Goal: Find specific page/section: Find specific page/section

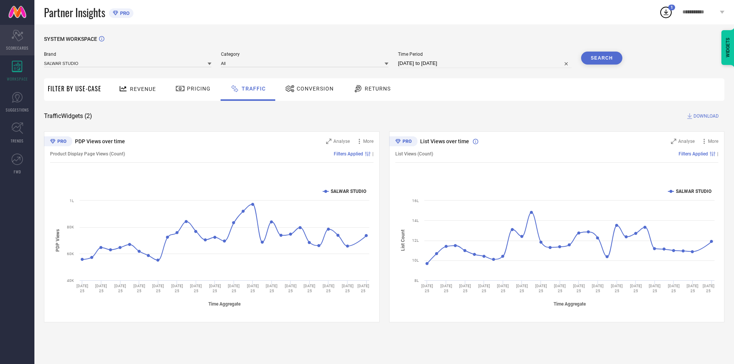
click at [18, 38] on icon "Scorecard" at bounding box center [17, 35] width 12 height 11
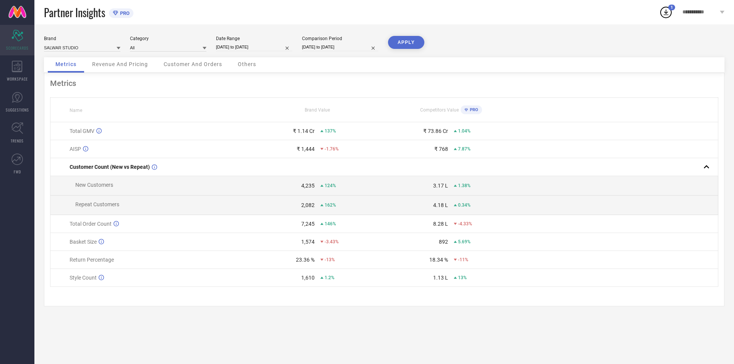
click at [18, 39] on icon "Scorecard" at bounding box center [17, 35] width 12 height 11
click at [16, 62] on icon at bounding box center [17, 66] width 11 height 11
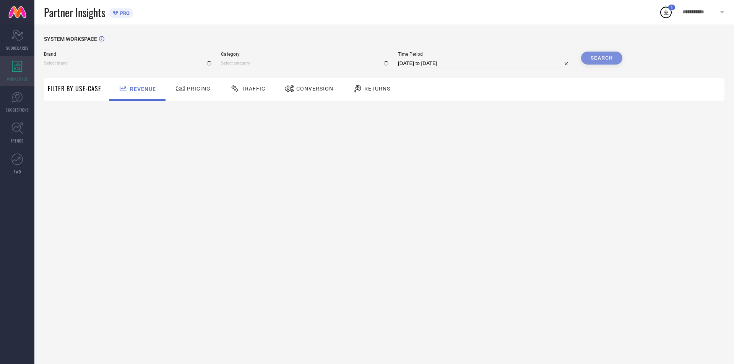
type input "SALWAR STUDIO"
type input "All"
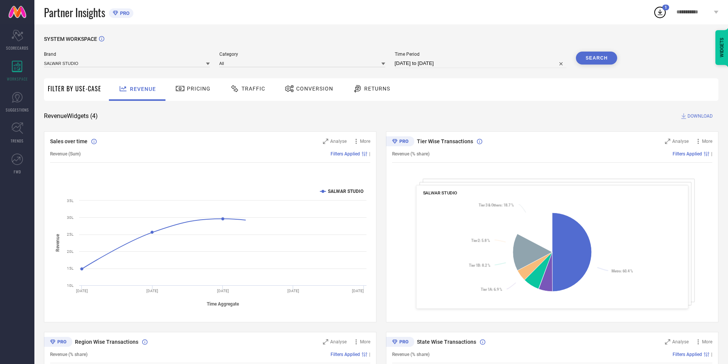
click at [661, 15] on icon at bounding box center [660, 13] width 5 height 6
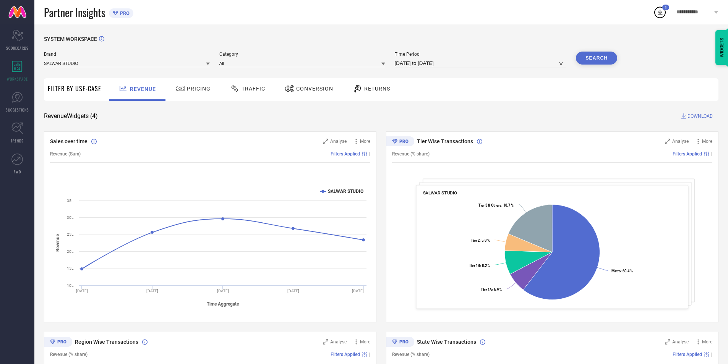
click at [528, 28] on div "SYSTEM WORKSPACE Brand SALWAR STUDIO Category All Time Period [DATE] to [DATE] …" at bounding box center [381, 279] width 694 height 510
